Goal: Task Accomplishment & Management: Manage account settings

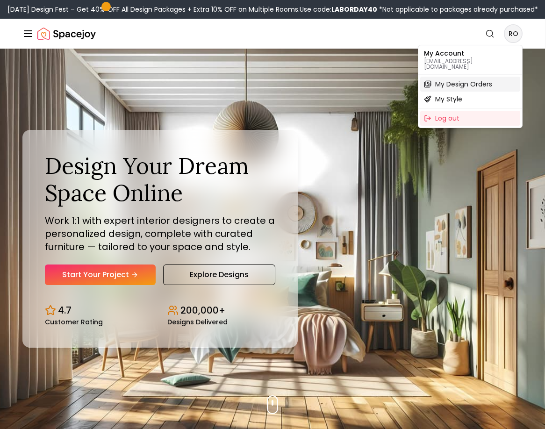
click at [458, 84] on div "My Design Orders" at bounding box center [470, 84] width 100 height 15
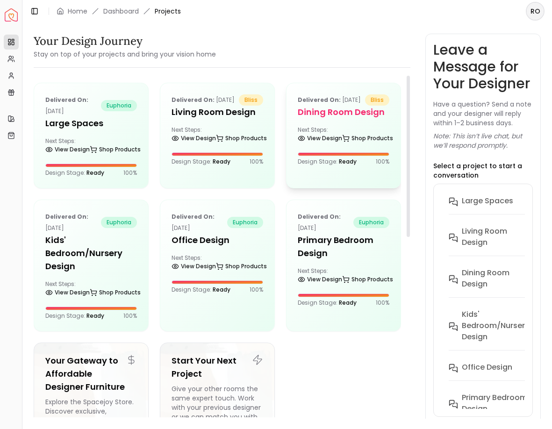
click at [344, 119] on h5 "Dining Room design" at bounding box center [343, 112] width 92 height 13
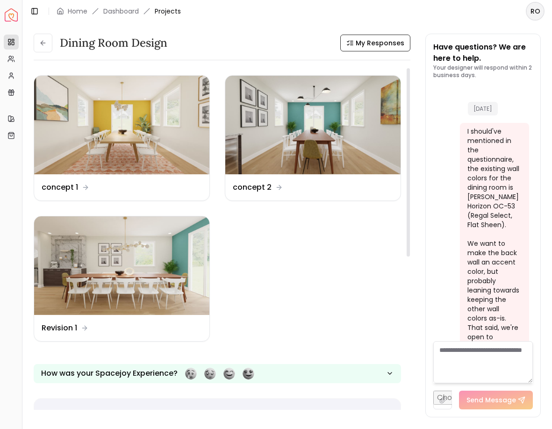
scroll to position [2501, 0]
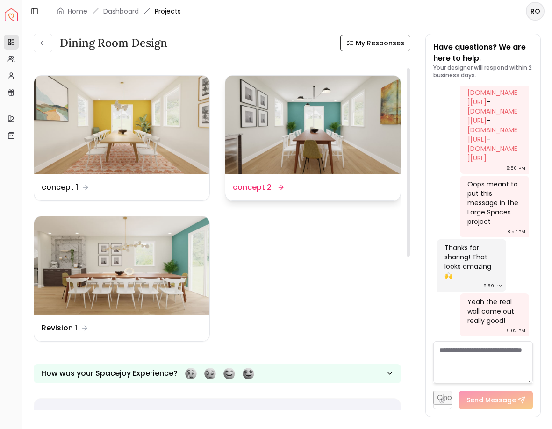
click at [362, 109] on img at bounding box center [312, 125] width 175 height 99
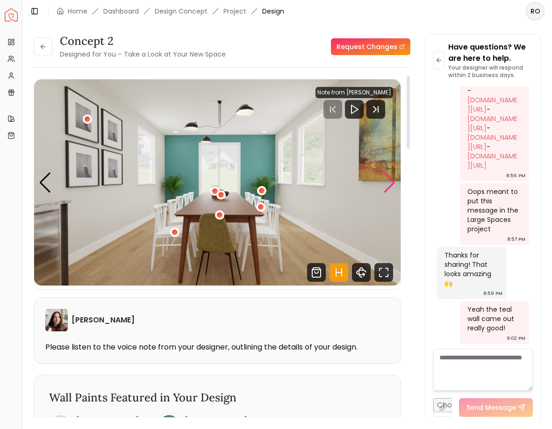
click at [390, 178] on div "Next slide" at bounding box center [389, 182] width 13 height 21
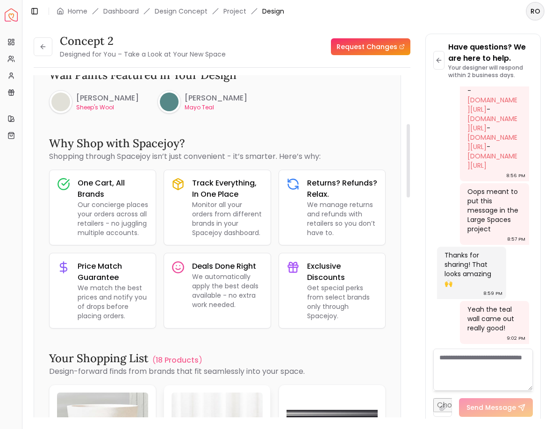
scroll to position [64, 0]
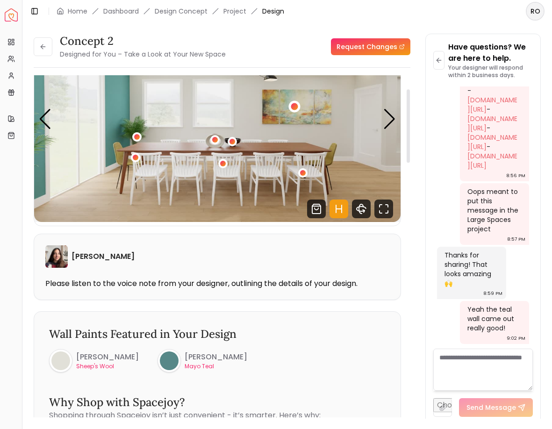
click at [297, 106] on div "2 / 5" at bounding box center [294, 106] width 7 height 7
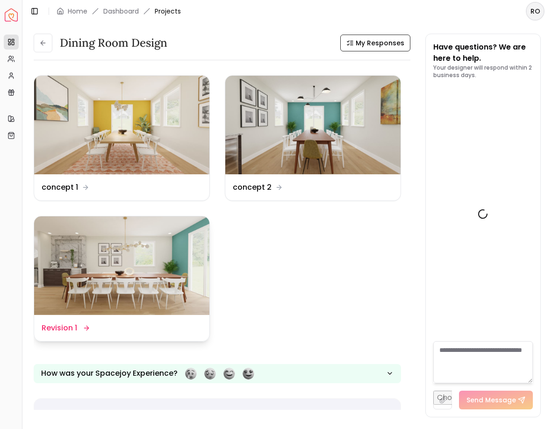
scroll to position [2501, 0]
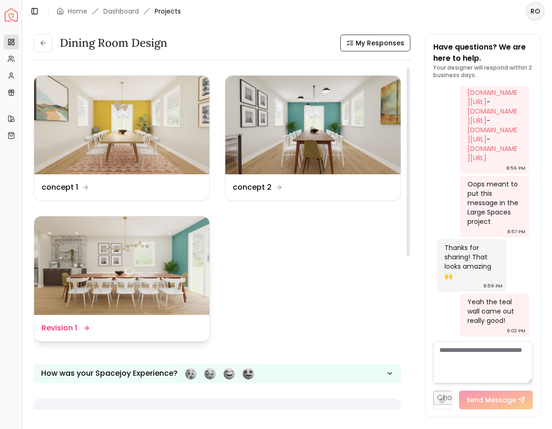
click at [178, 248] on img at bounding box center [121, 265] width 175 height 99
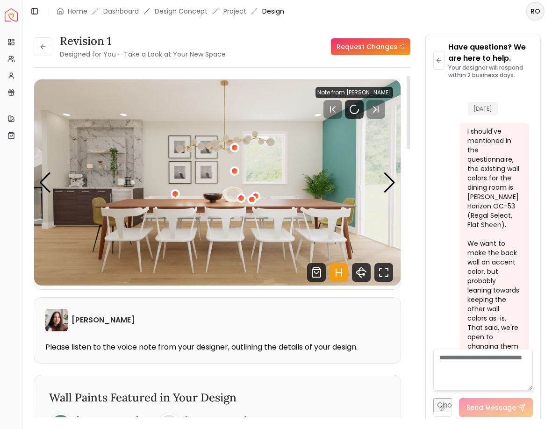
scroll to position [2493, 0]
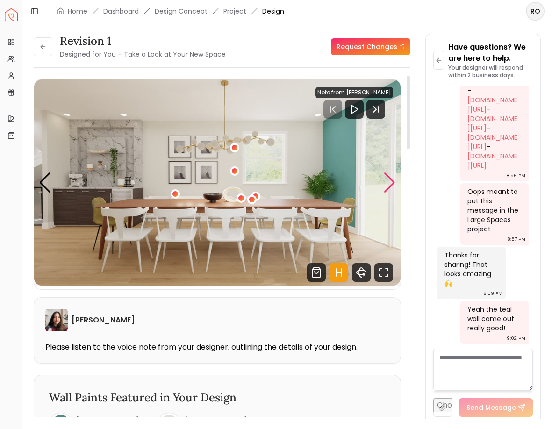
click at [391, 182] on div "Next slide" at bounding box center [389, 182] width 13 height 21
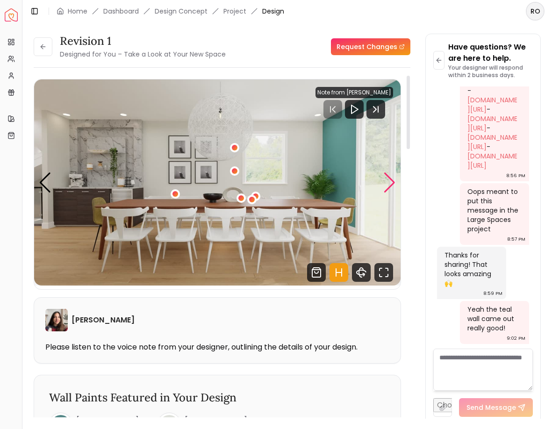
click at [391, 182] on div "Next slide" at bounding box center [389, 182] width 13 height 21
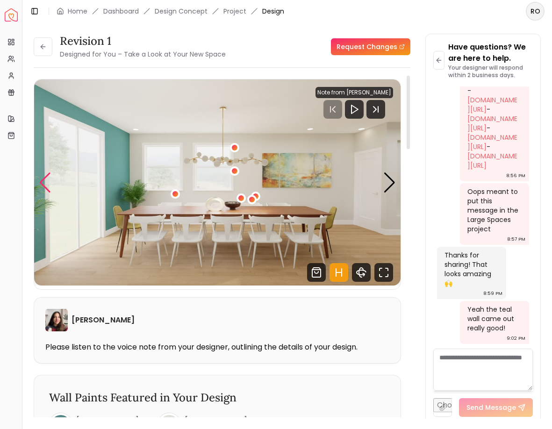
click at [44, 180] on div "Previous slide" at bounding box center [45, 182] width 13 height 21
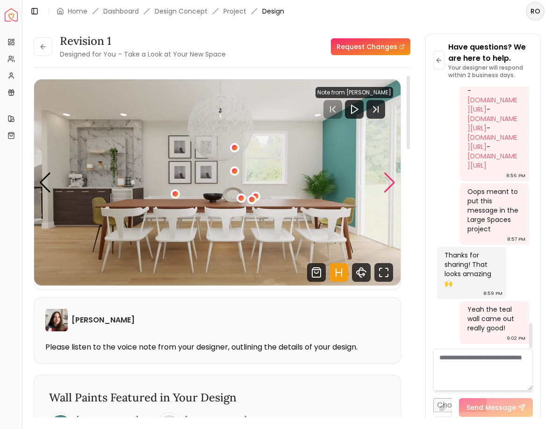
click at [389, 182] on div "Next slide" at bounding box center [389, 182] width 13 height 21
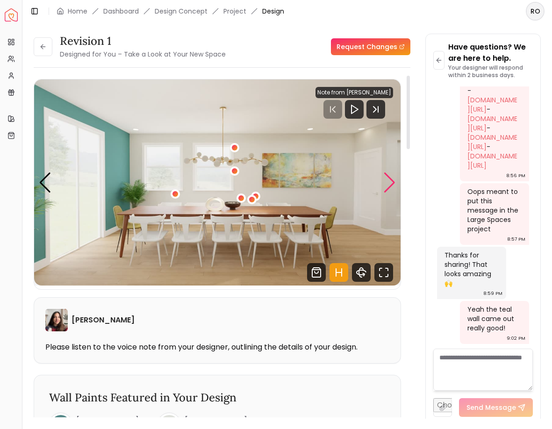
click at [389, 182] on div "Next slide" at bounding box center [389, 182] width 13 height 21
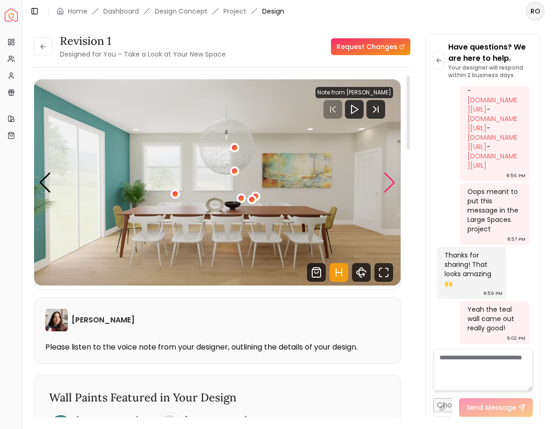
click at [389, 182] on div "Next slide" at bounding box center [389, 182] width 13 height 21
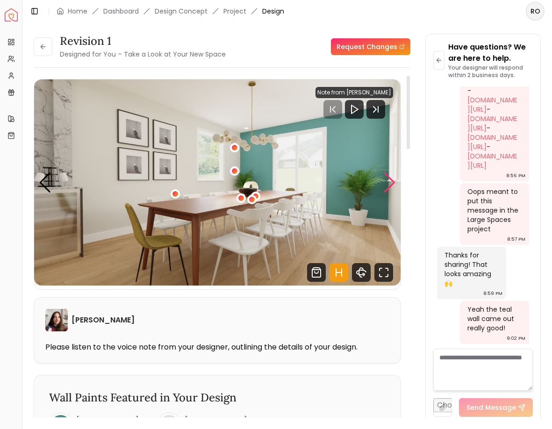
click at [389, 182] on div "Next slide" at bounding box center [389, 182] width 13 height 21
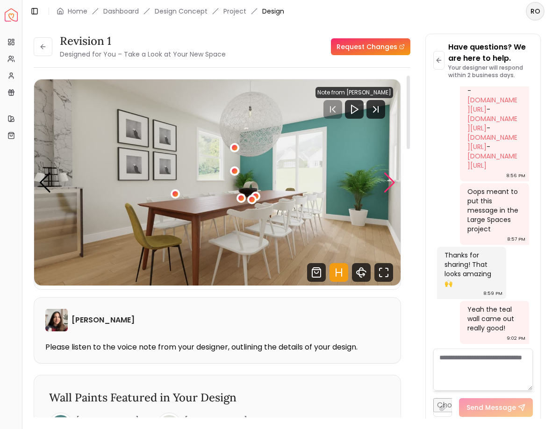
click at [389, 182] on div "Next slide" at bounding box center [389, 182] width 13 height 21
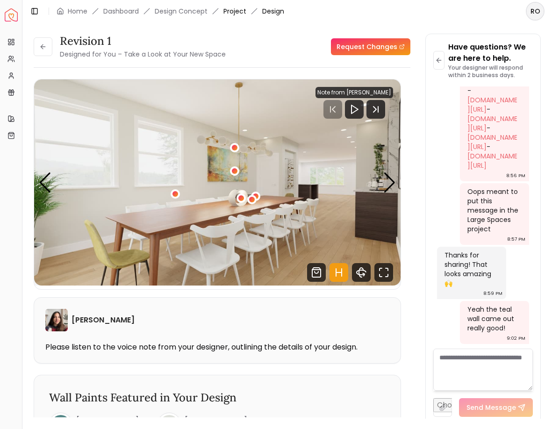
click at [231, 13] on link "Project" at bounding box center [234, 11] width 23 height 9
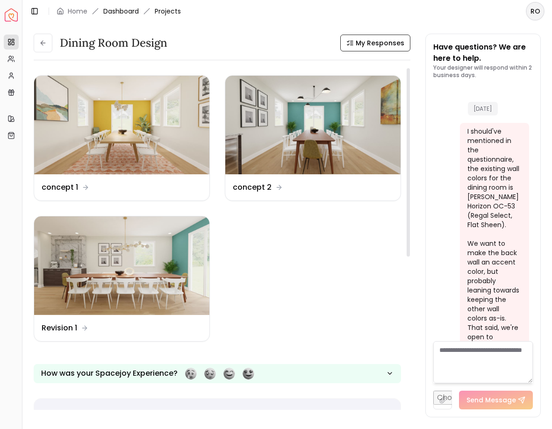
scroll to position [2501, 0]
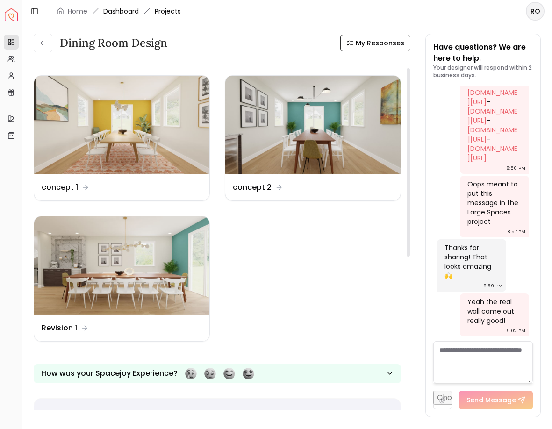
click at [126, 14] on link "Dashboard" at bounding box center [120, 11] width 35 height 9
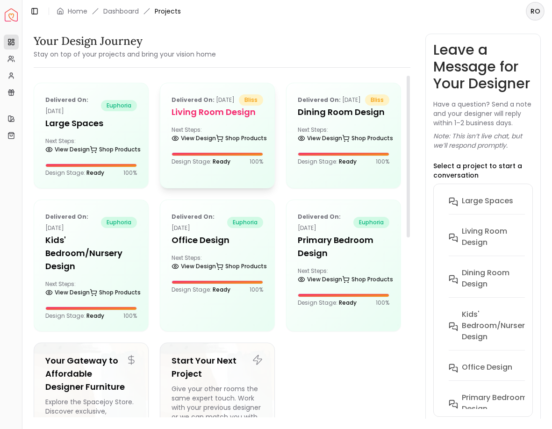
click at [206, 132] on div "Delivered on: [DATE] bliss Living Room design Next Steps: View Design Shop Prod…" at bounding box center [217, 129] width 114 height 93
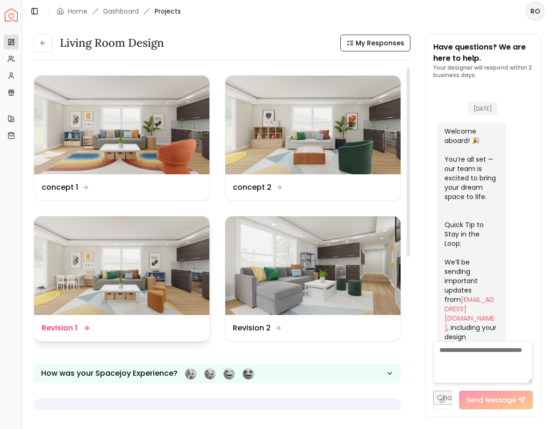
scroll to position [1879, 0]
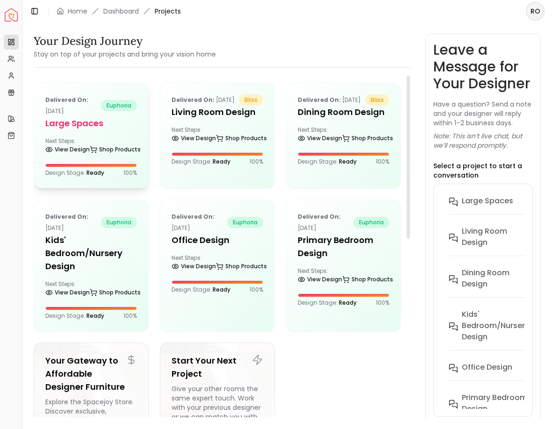
click at [123, 122] on h5 "Large Spaces" at bounding box center [91, 123] width 92 height 13
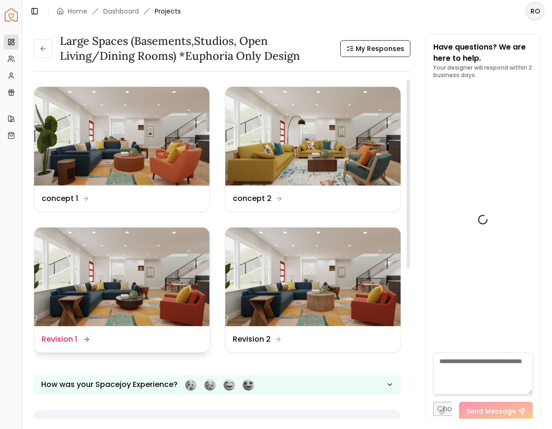
scroll to position [5318, 0]
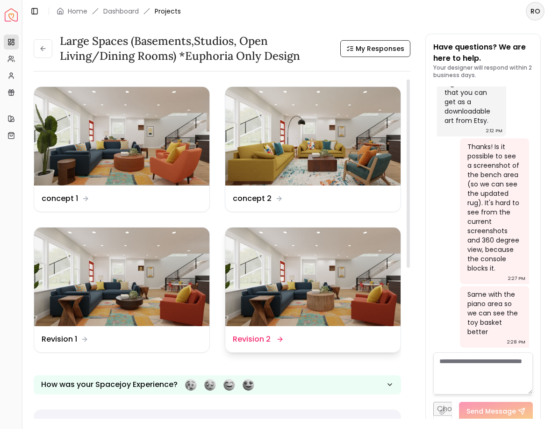
click at [283, 272] on img at bounding box center [312, 276] width 175 height 99
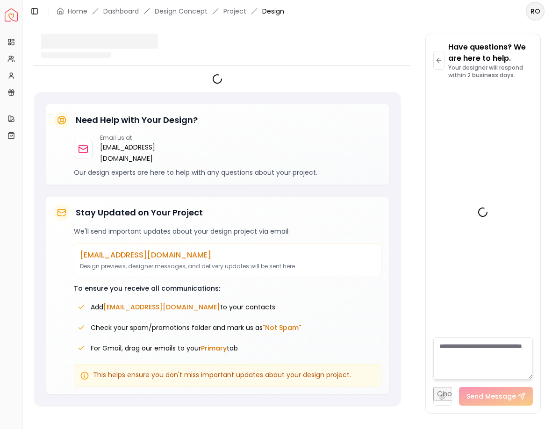
scroll to position [5322, 0]
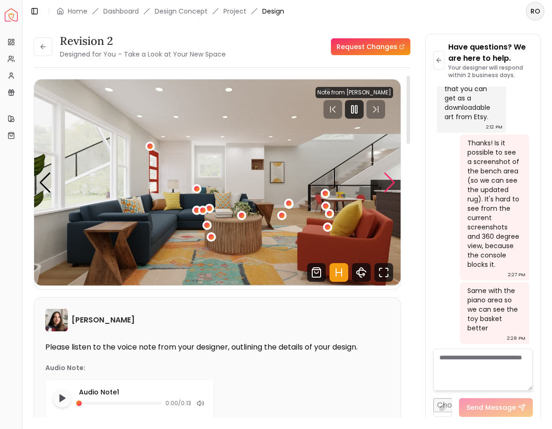
click at [391, 182] on div "Next slide" at bounding box center [389, 182] width 13 height 21
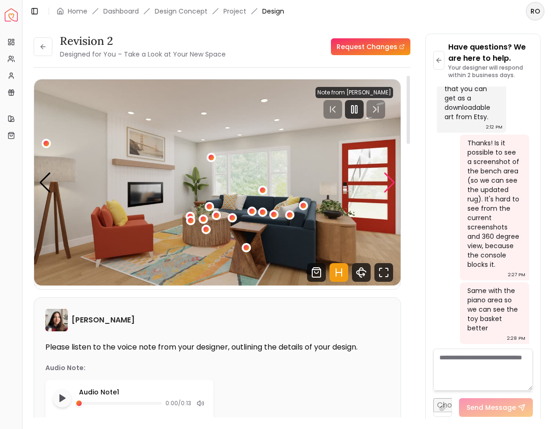
click at [391, 182] on div "Next slide" at bounding box center [389, 182] width 13 height 21
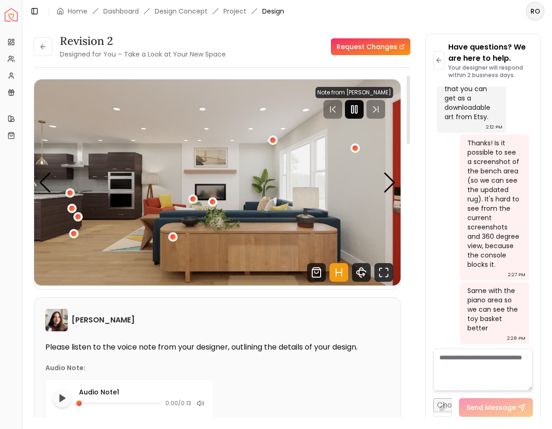
click at [357, 106] on icon "Pause" at bounding box center [353, 109] width 11 height 11
click at [213, 157] on img "3 / 5" at bounding box center [217, 182] width 366 height 206
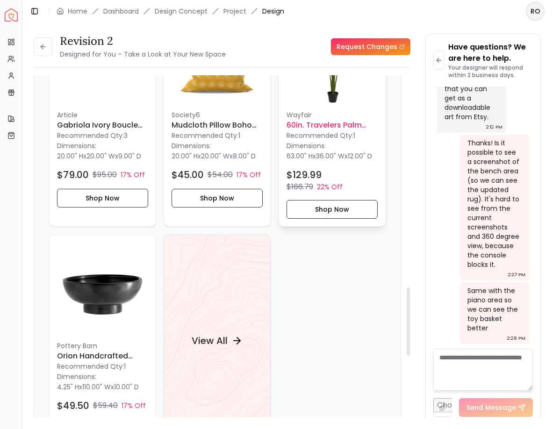
scroll to position [1232, 0]
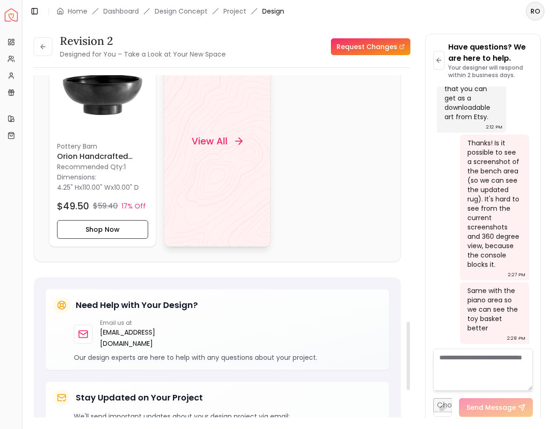
click at [234, 204] on div "View All" at bounding box center [216, 141] width 107 height 212
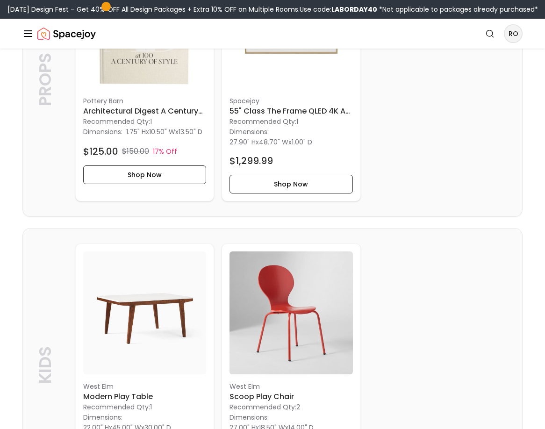
scroll to position [2194, 0]
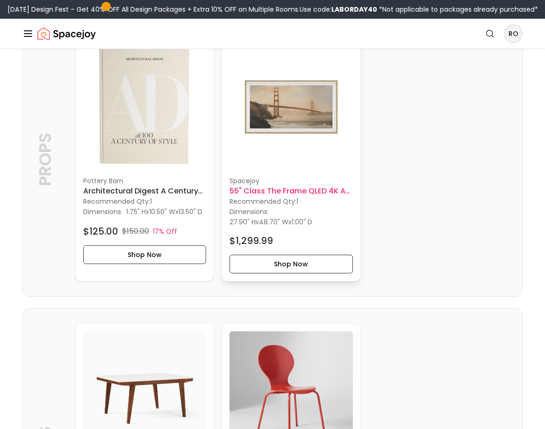
click at [306, 136] on img at bounding box center [290, 106] width 123 height 123
